Goal: Transaction & Acquisition: Obtain resource

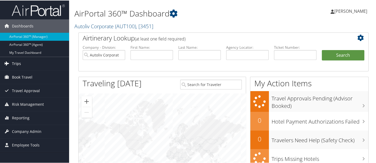
click at [28, 65] on link "Trips" at bounding box center [34, 62] width 69 height 13
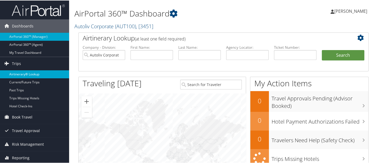
click at [29, 73] on link "Airtinerary® Lookup" at bounding box center [34, 74] width 69 height 8
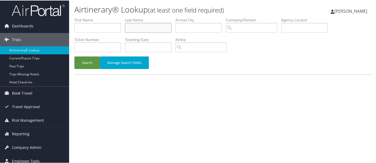
click at [152, 27] on input "text" at bounding box center [148, 27] width 47 height 10
click at [113, 28] on input "text" at bounding box center [98, 27] width 47 height 10
type input "charon"
click at [90, 65] on button "Search" at bounding box center [88, 62] width 26 height 13
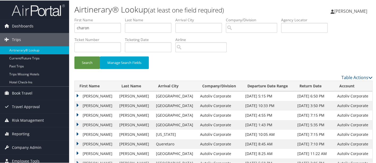
click at [77, 95] on td "CHARON LOU" at bounding box center [96, 96] width 42 height 10
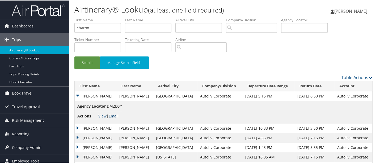
click at [116, 116] on link "Email" at bounding box center [114, 115] width 10 height 5
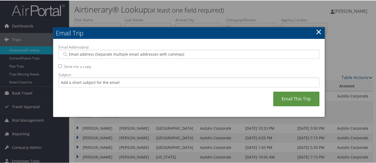
click at [91, 53] on input "Email Address(es):" at bounding box center [189, 53] width 255 height 5
type input "ela"
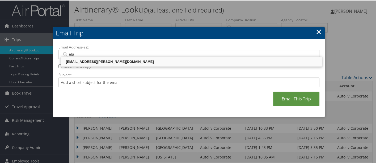
click at [101, 62] on div "ELA.WOJTKOWSKI@AUTOLIV.COM" at bounding box center [192, 61] width 260 height 5
type input "ELA.WOJTKOWSKI@AUTOLIV.COM"
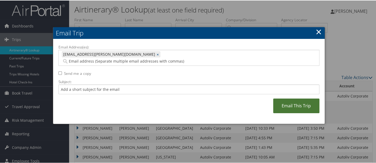
click at [294, 101] on link "Email This Trip" at bounding box center [297, 105] width 46 height 15
